Goal: Obtain resource: Download file/media

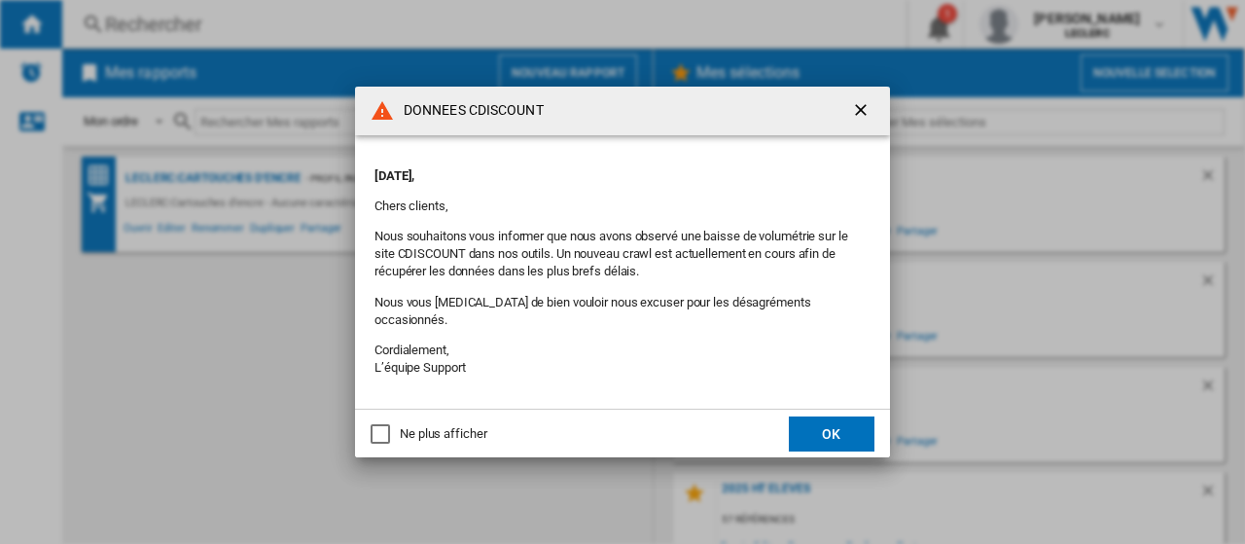
click at [819, 427] on button "OK" at bounding box center [832, 433] width 86 height 35
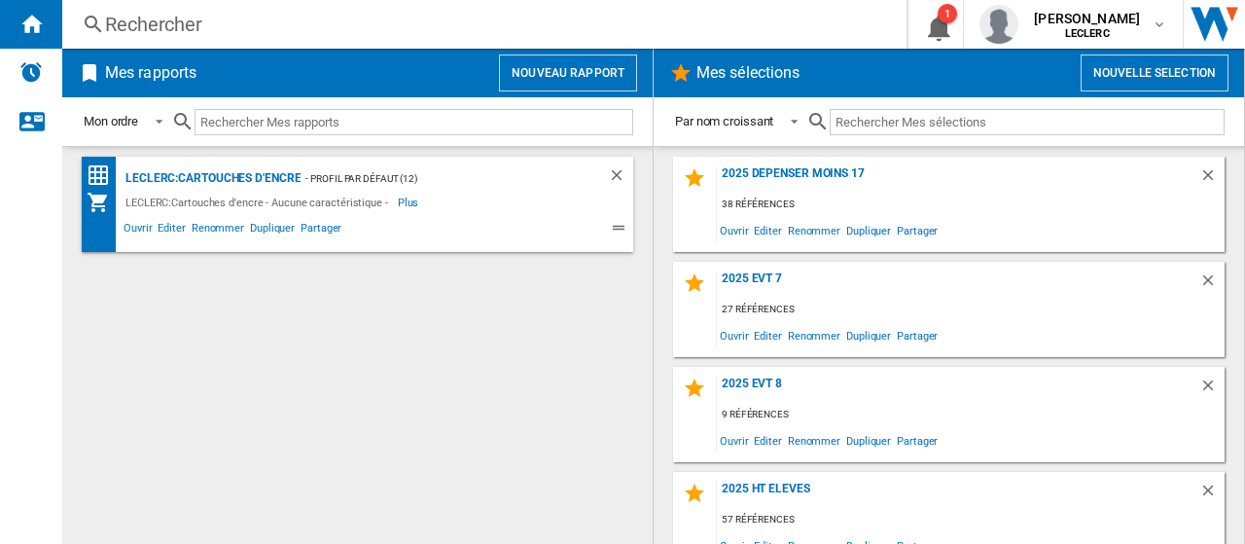
click at [1116, 82] on button "Nouvelle selection" at bounding box center [1154, 72] width 148 height 37
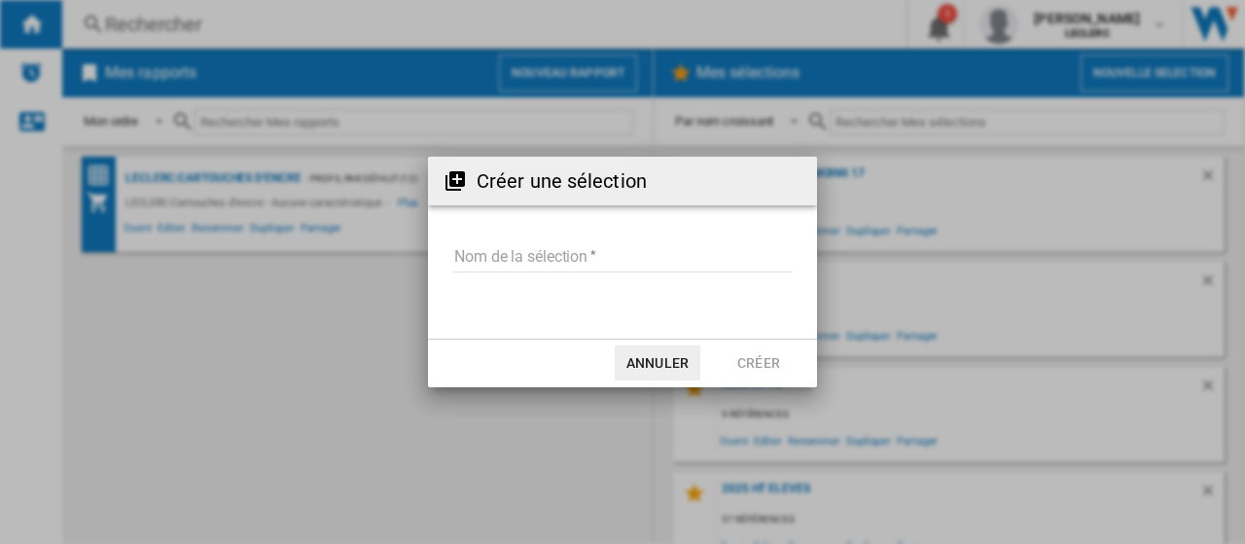
click at [585, 247] on input "Nom de la sélection" at bounding box center [622, 257] width 338 height 29
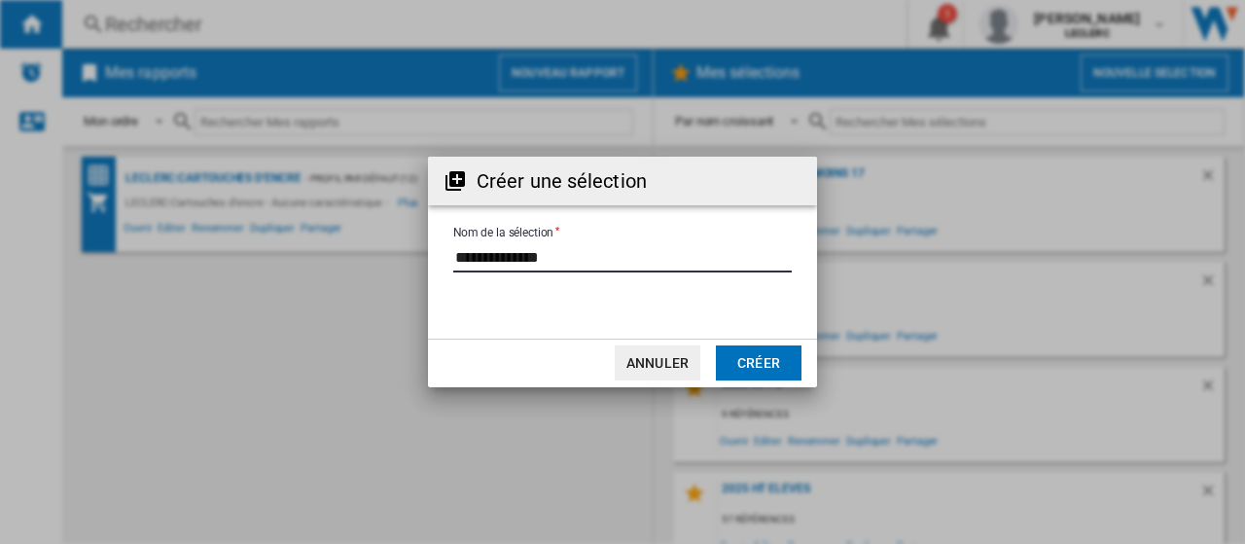
type input "**********"
click at [747, 361] on button "Créer" at bounding box center [759, 362] width 86 height 35
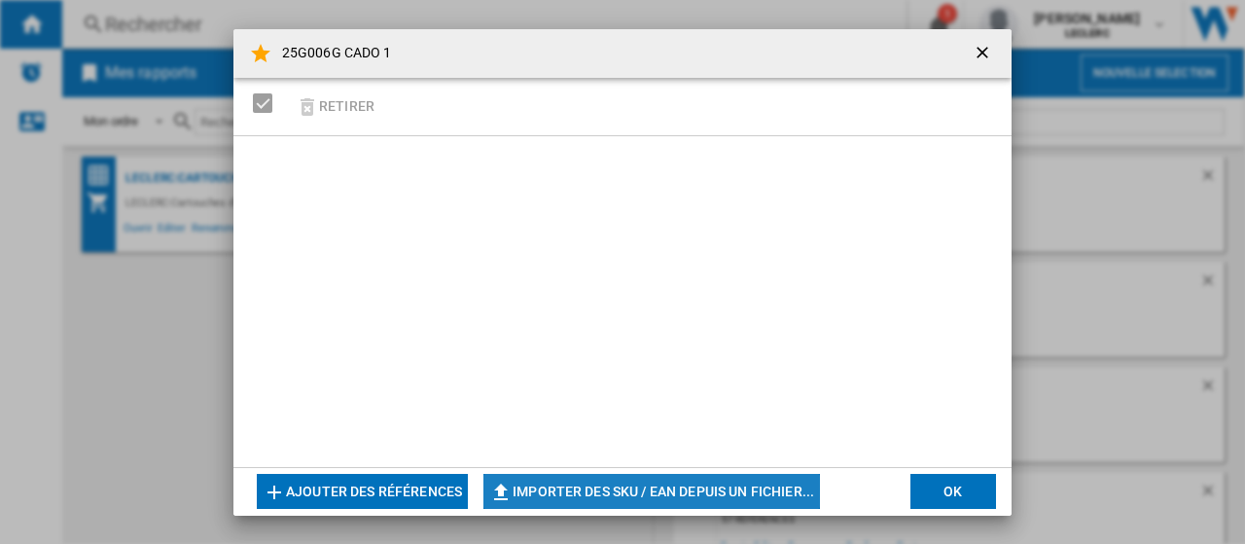
click at [651, 491] on button "Importer des SKU / EAN depuis un fichier..." at bounding box center [651, 491] width 336 height 35
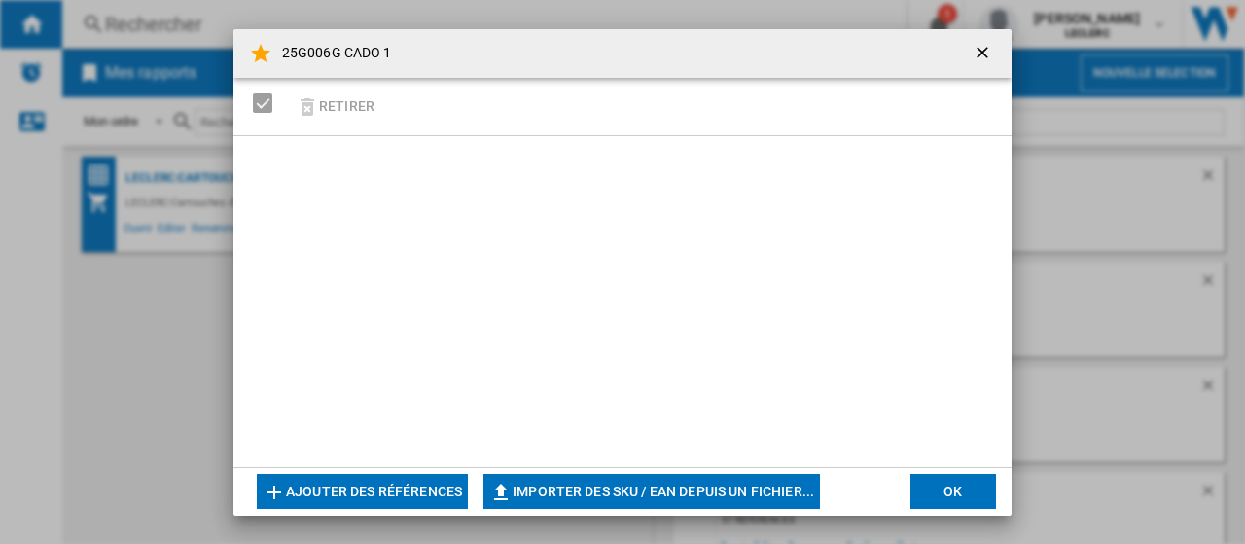
type input "**********"
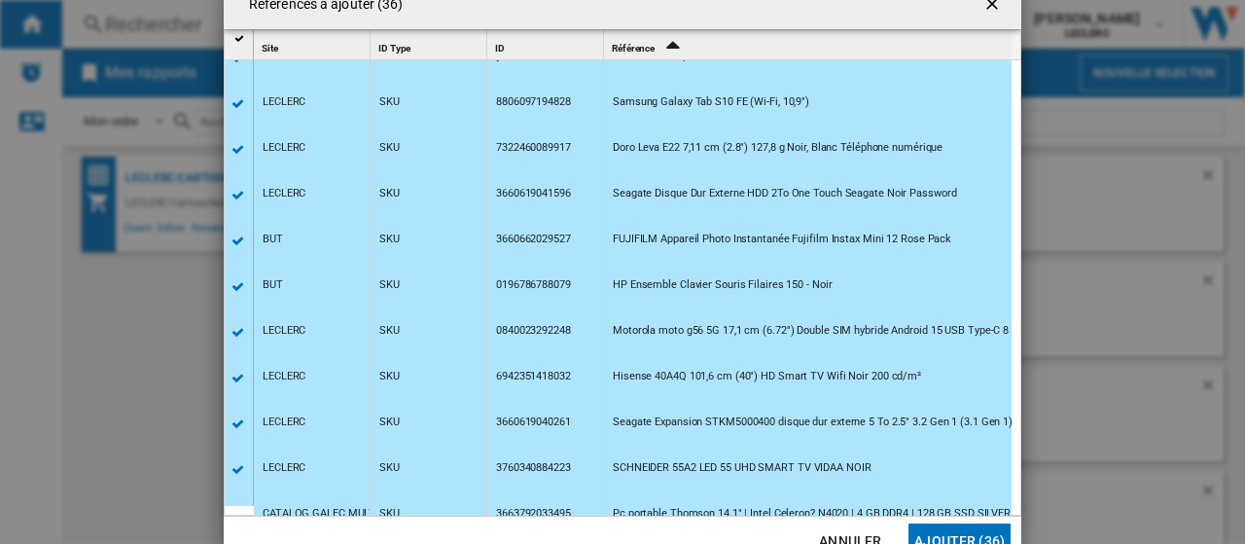
scroll to position [486, 0]
click at [965, 534] on button "Ajouter (36)" at bounding box center [959, 540] width 102 height 35
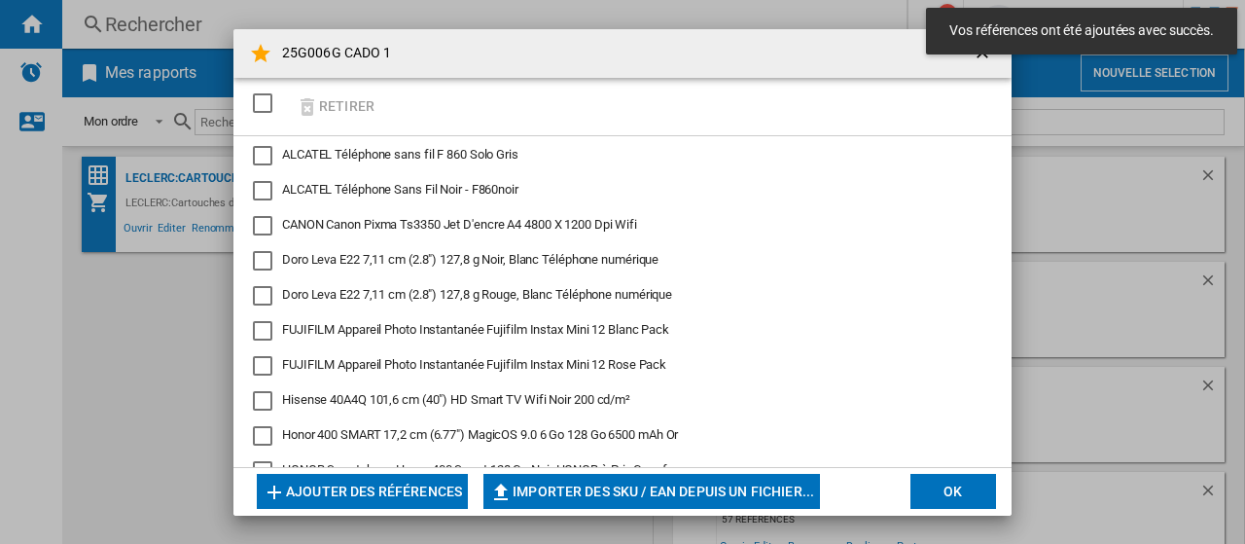
click at [953, 497] on button "OK" at bounding box center [953, 491] width 86 height 35
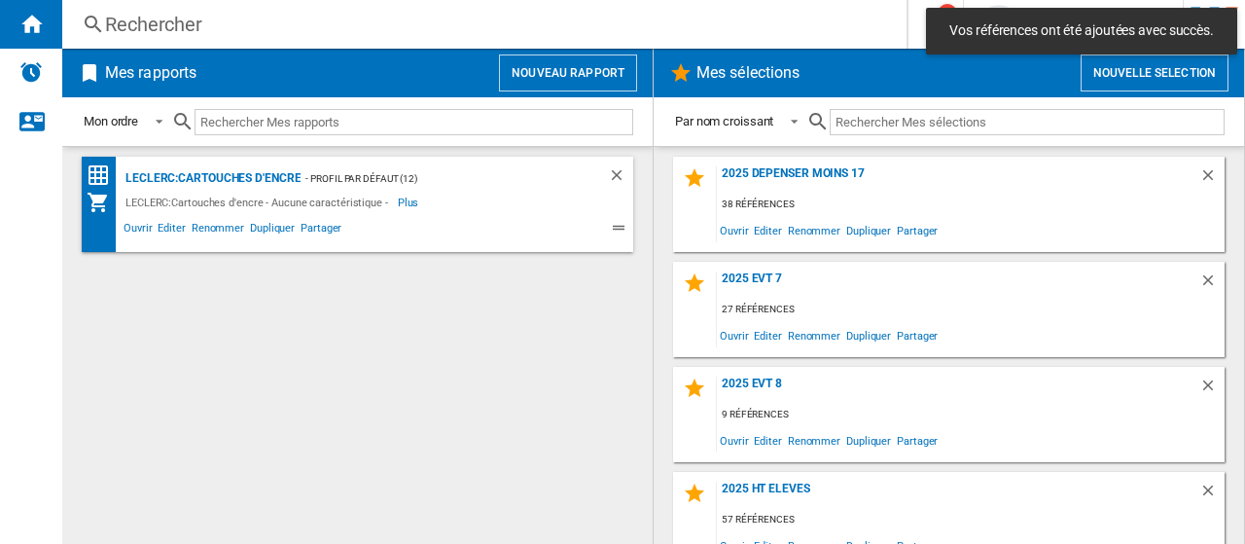
click at [911, 116] on input "text" at bounding box center [1026, 122] width 395 height 26
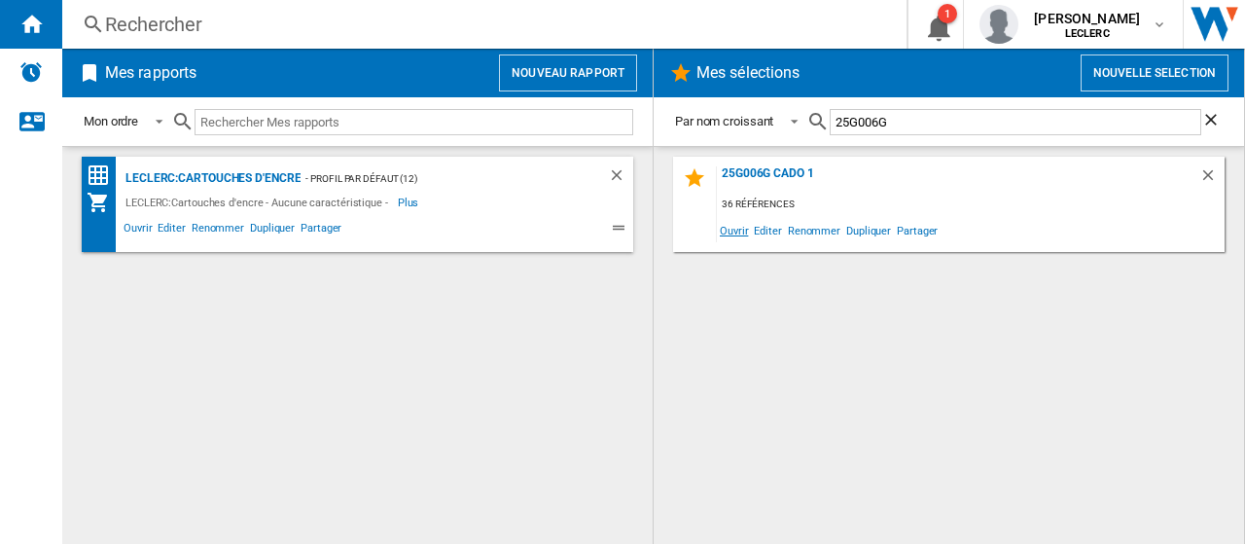
type input "25G006G"
click at [734, 228] on span "Ouvrir" at bounding box center [734, 230] width 34 height 26
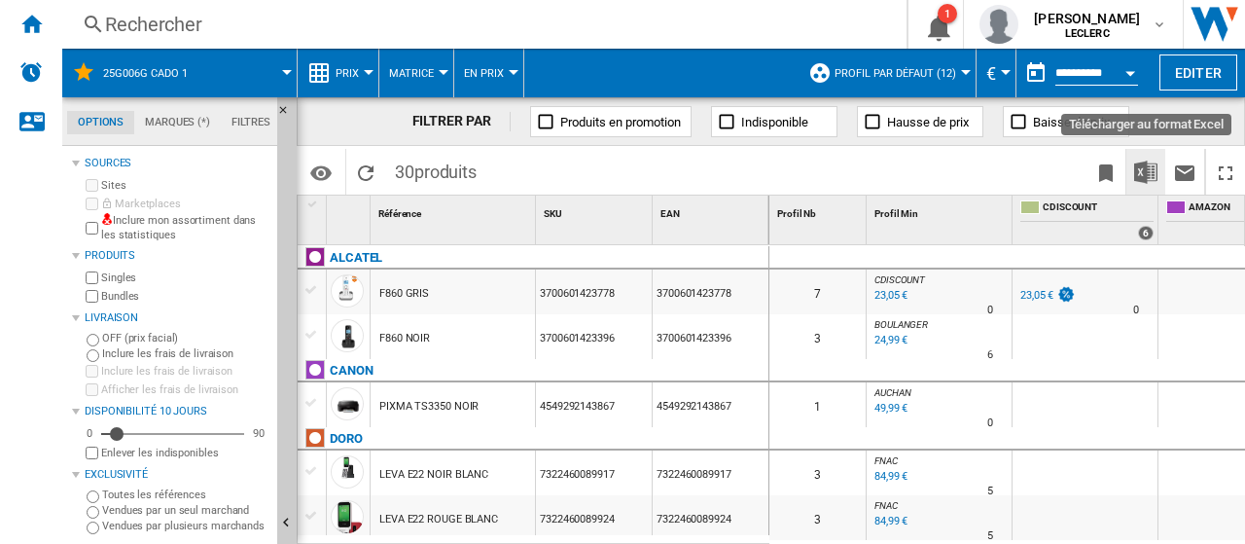
click at [1145, 169] on img "Télécharger au format Excel" at bounding box center [1145, 171] width 23 height 23
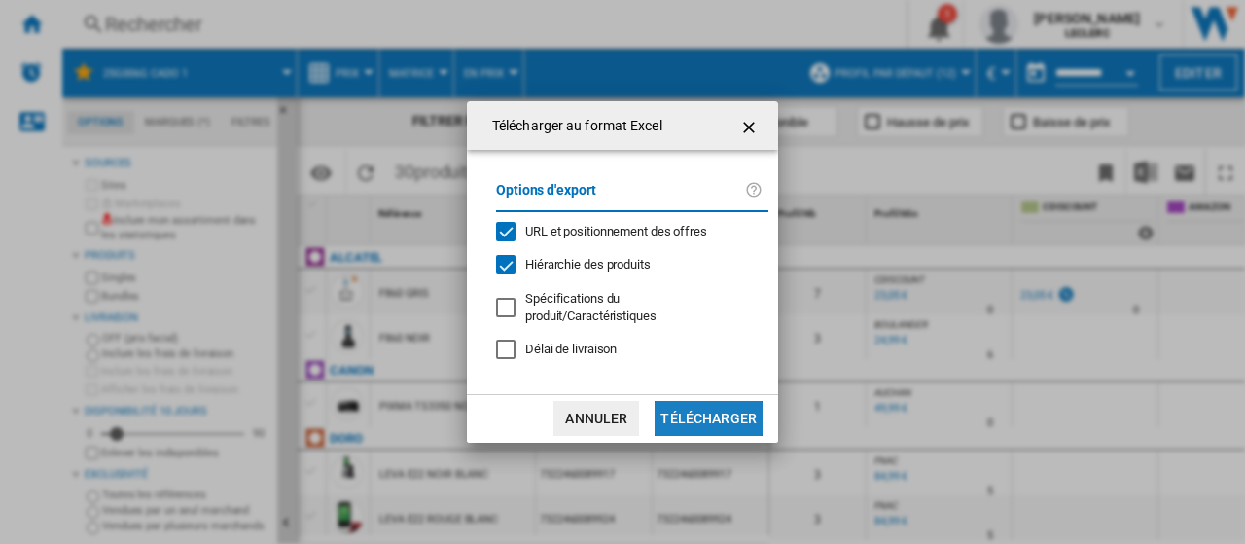
click at [705, 415] on button "Télécharger" at bounding box center [708, 418] width 108 height 35
